Goal: Navigation & Orientation: Find specific page/section

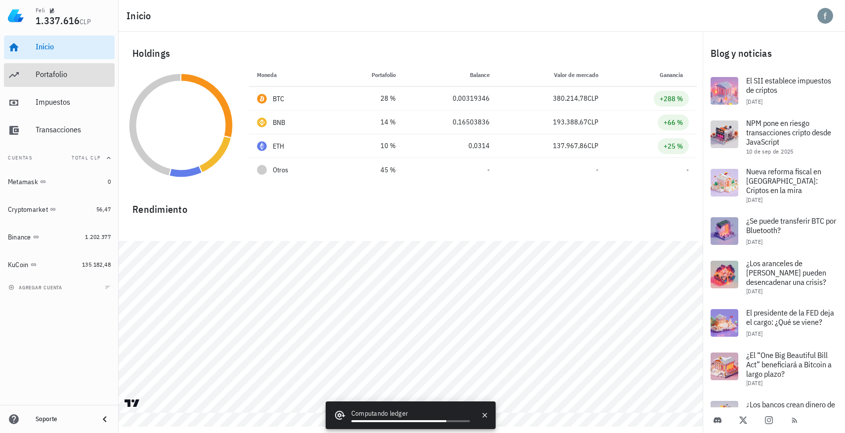
click at [51, 76] on div "Portafolio" at bounding box center [73, 74] width 75 height 9
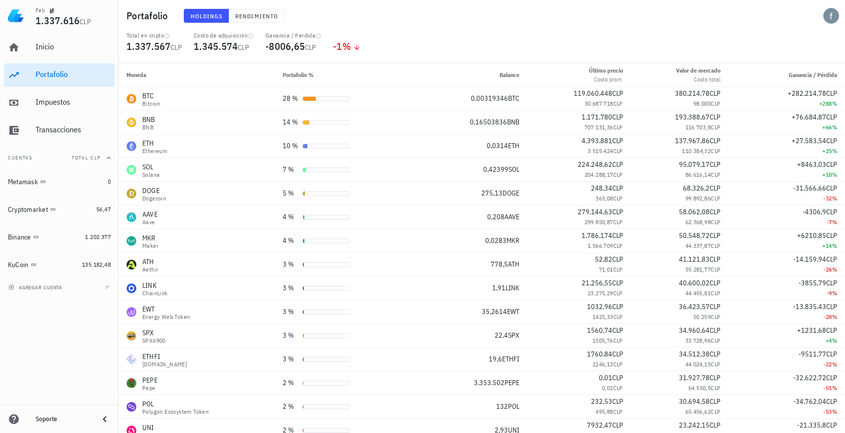
click at [35, 346] on div "Inicio [GEOGRAPHIC_DATA] Impuestos [GEOGRAPHIC_DATA] Cuentas Total CLP Metamask…" at bounding box center [59, 219] width 119 height 374
